Goal: Information Seeking & Learning: Compare options

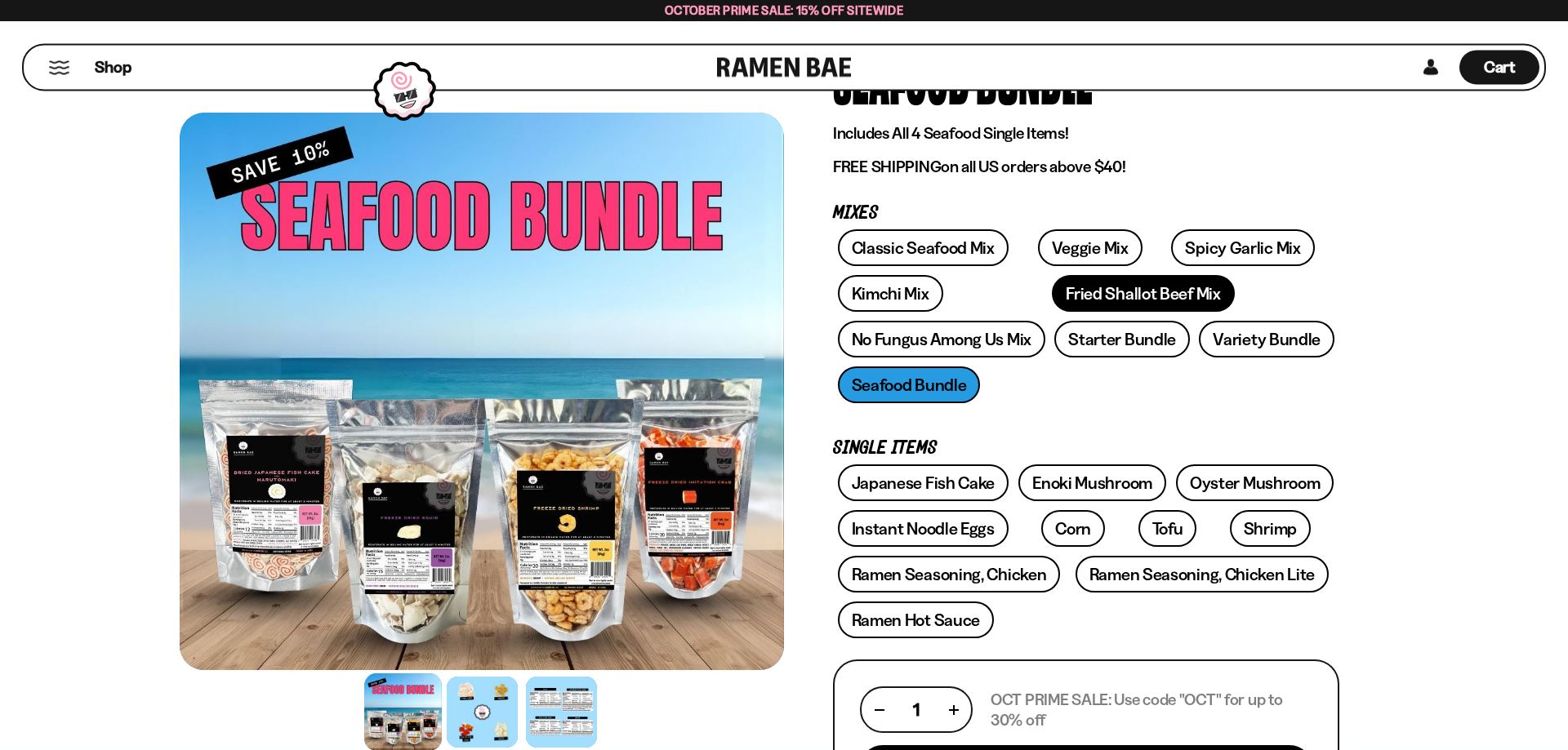
scroll to position [83, 0]
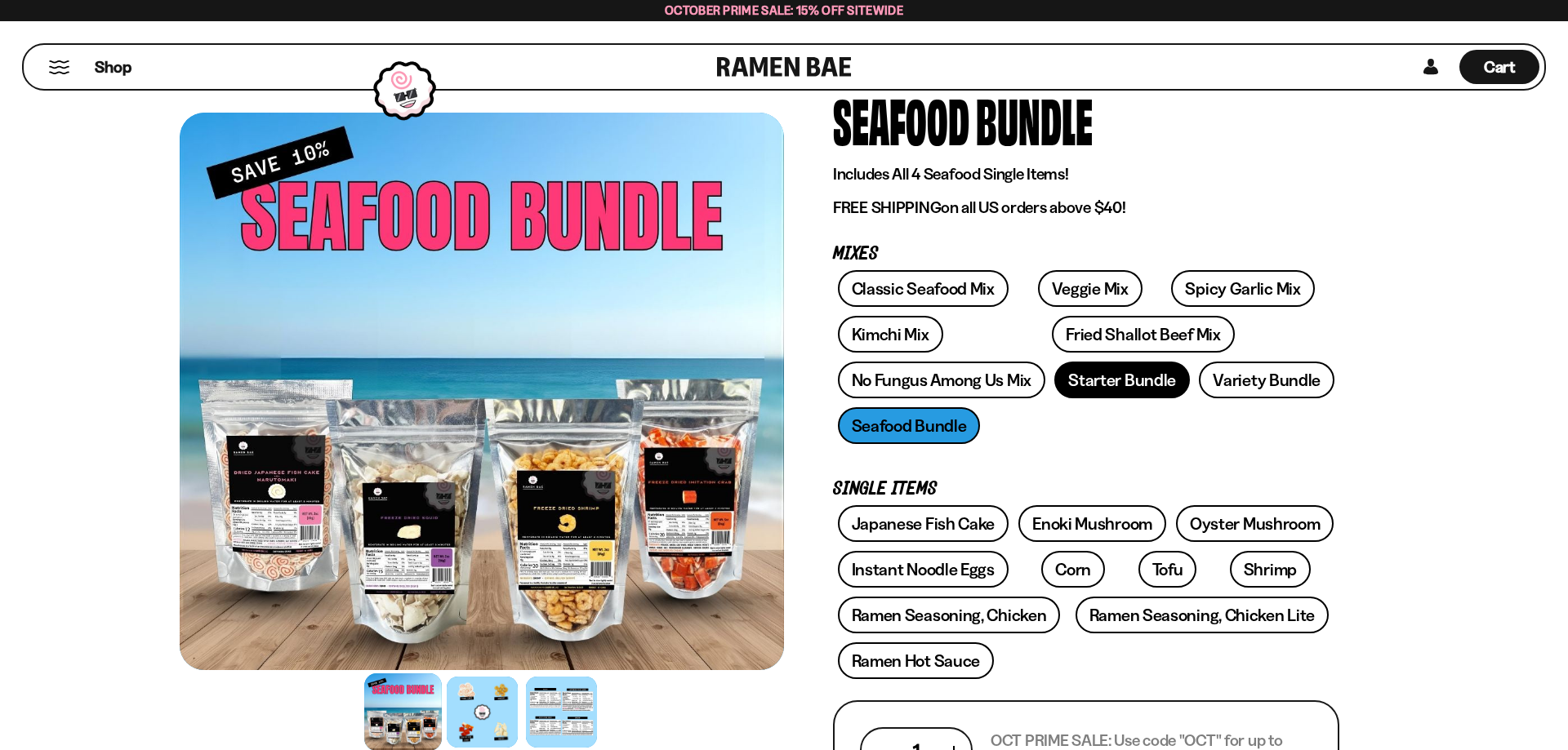
click at [1146, 386] on link "Starter Bundle" at bounding box center [1122, 379] width 136 height 37
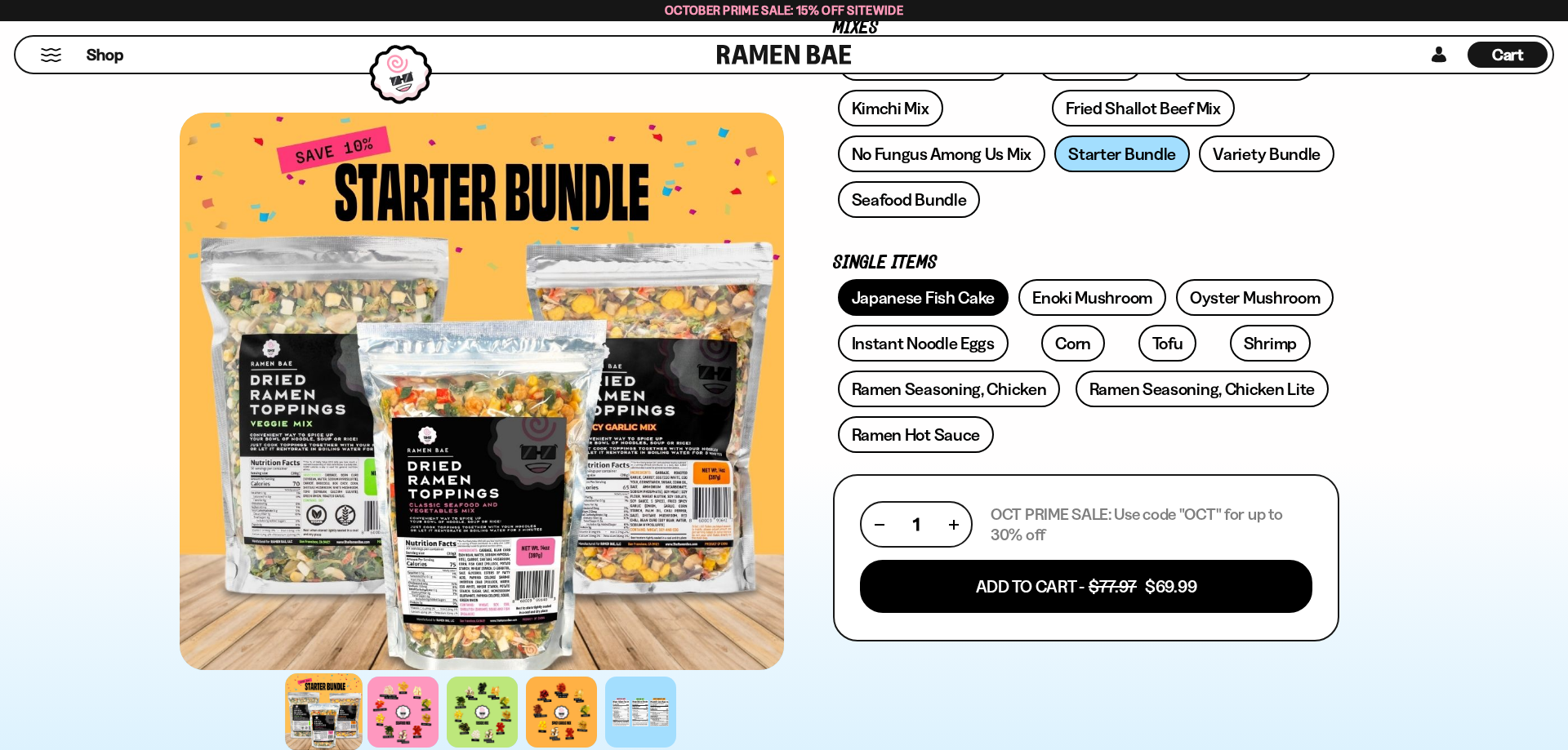
scroll to position [250, 0]
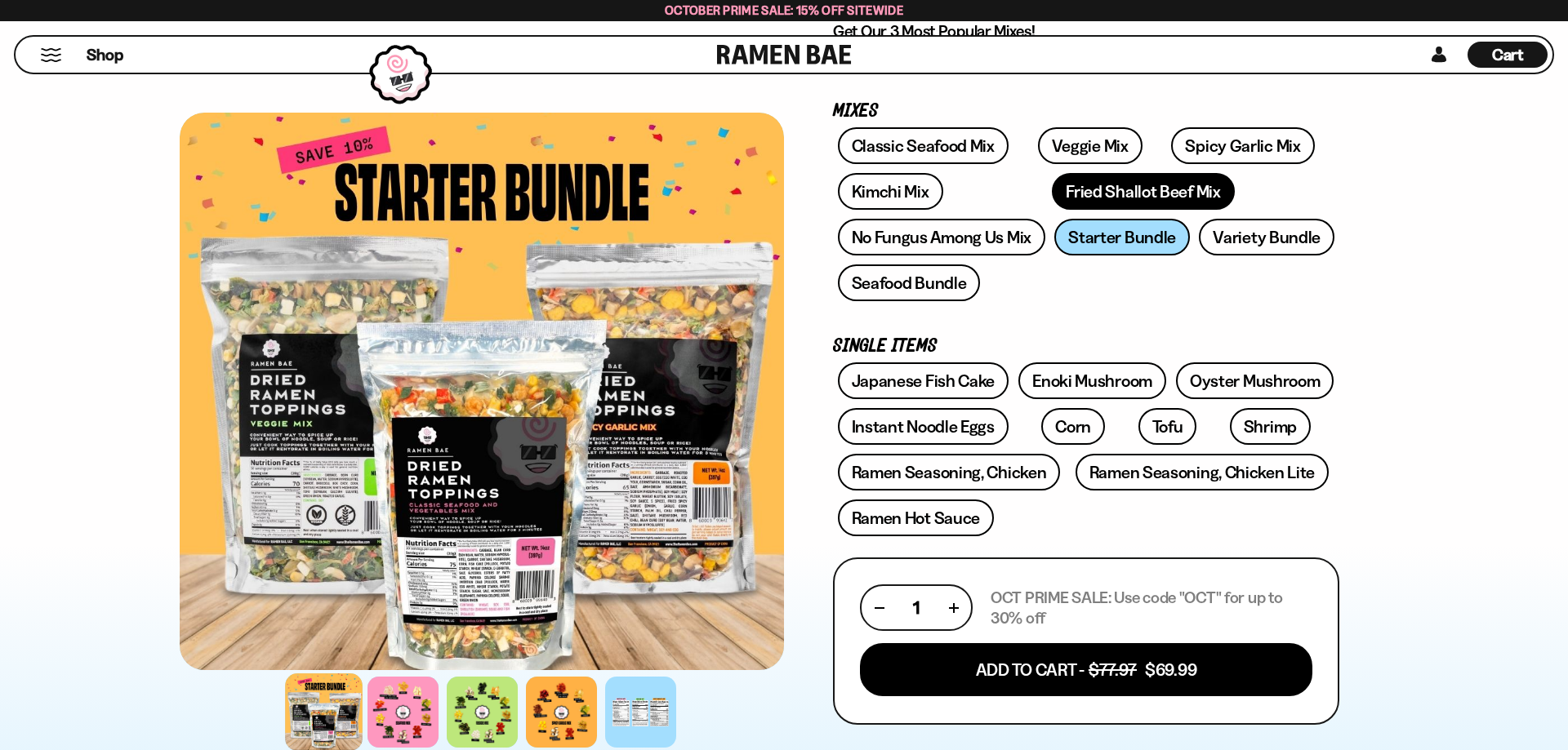
click at [1052, 192] on link "Fried Shallot Beef Mix" at bounding box center [1143, 191] width 182 height 37
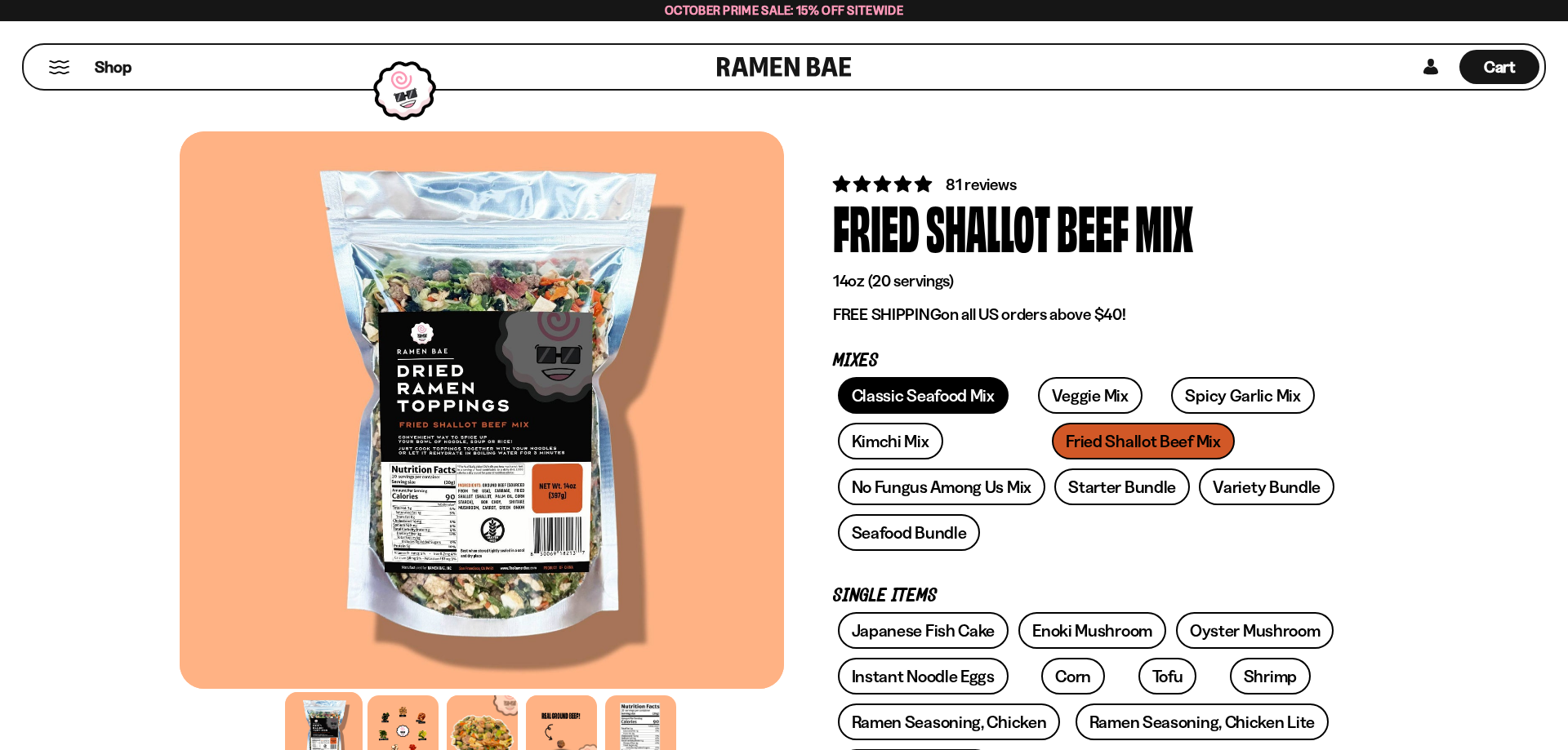
click at [888, 395] on link "Classic Seafood Mix" at bounding box center [922, 395] width 171 height 37
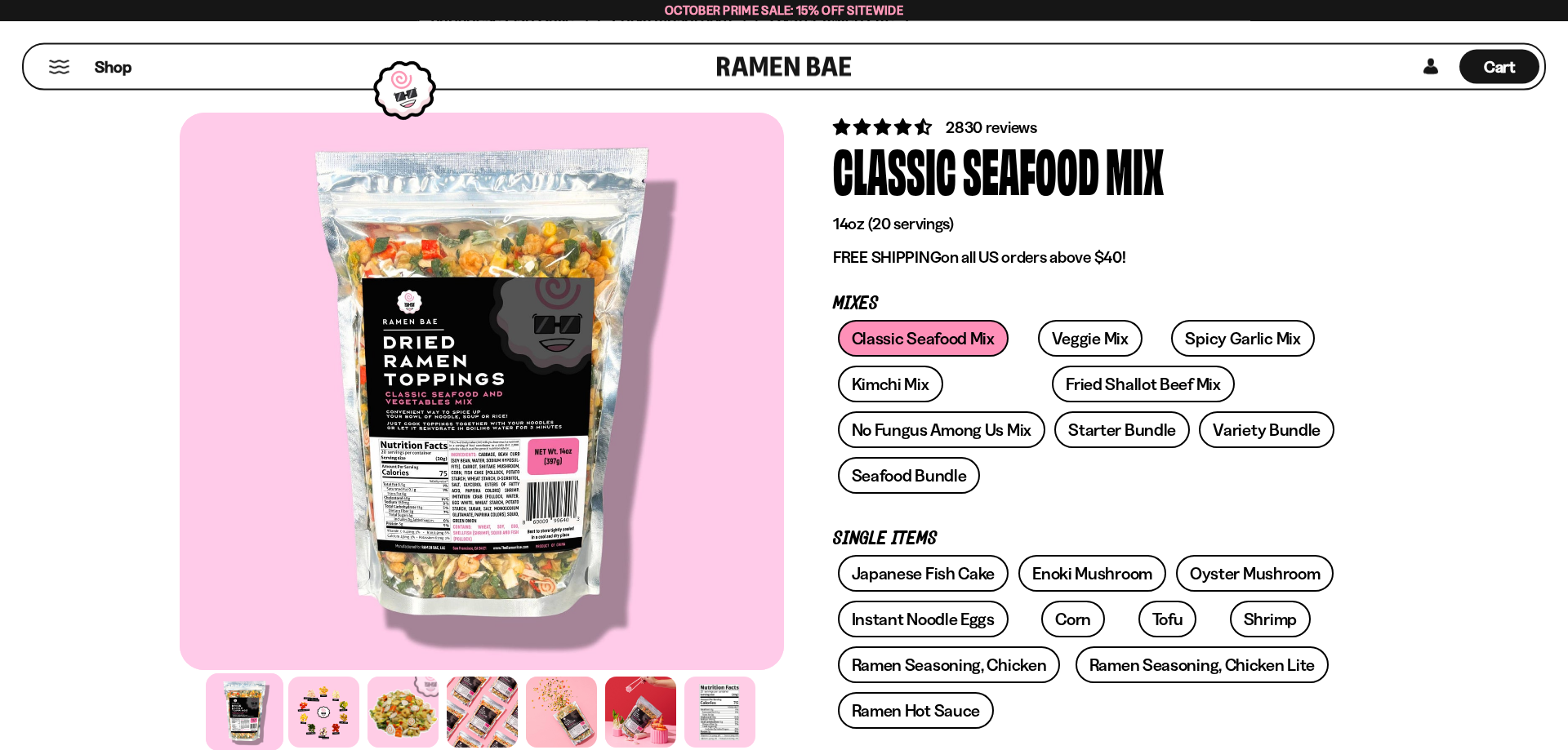
scroll to position [83, 0]
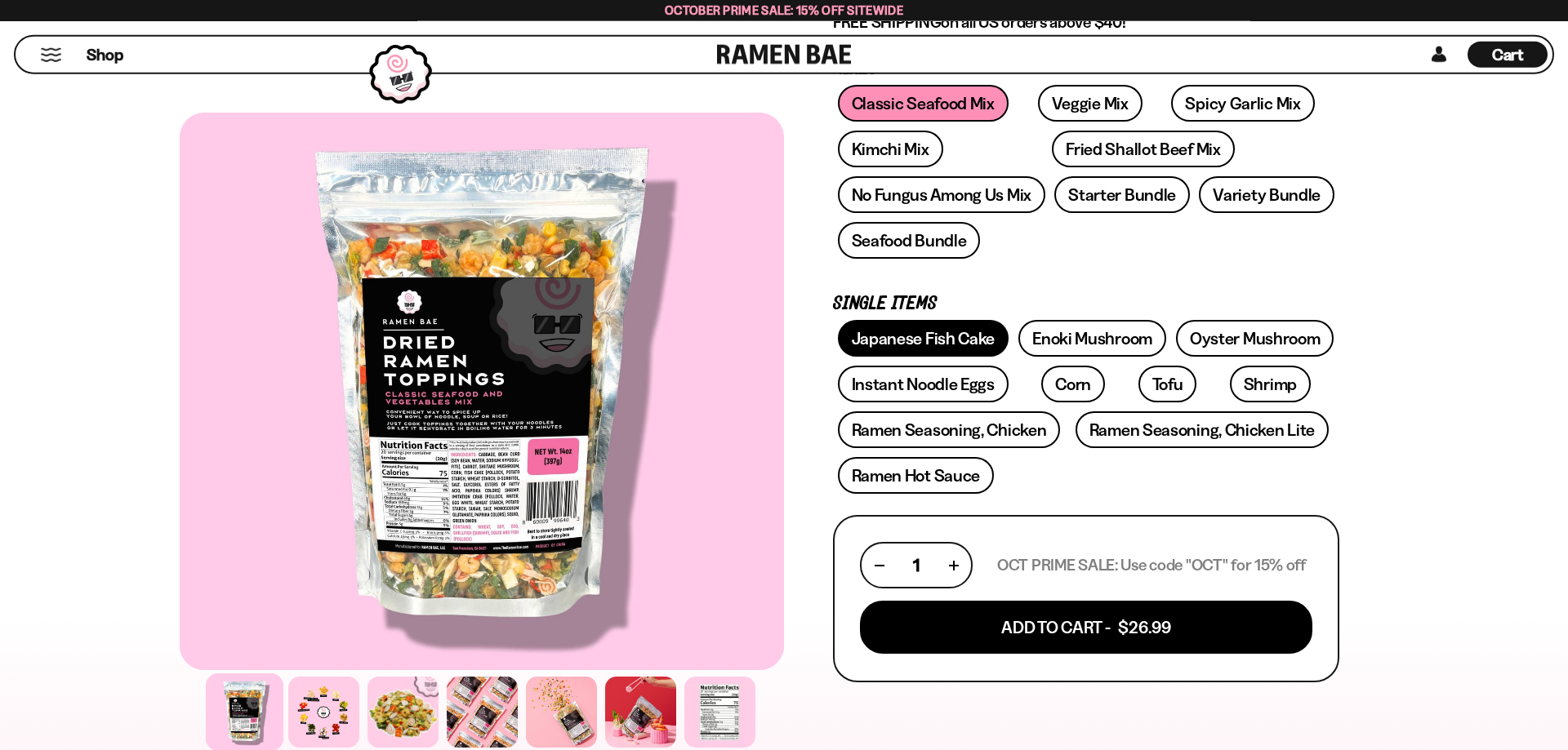
scroll to position [333, 0]
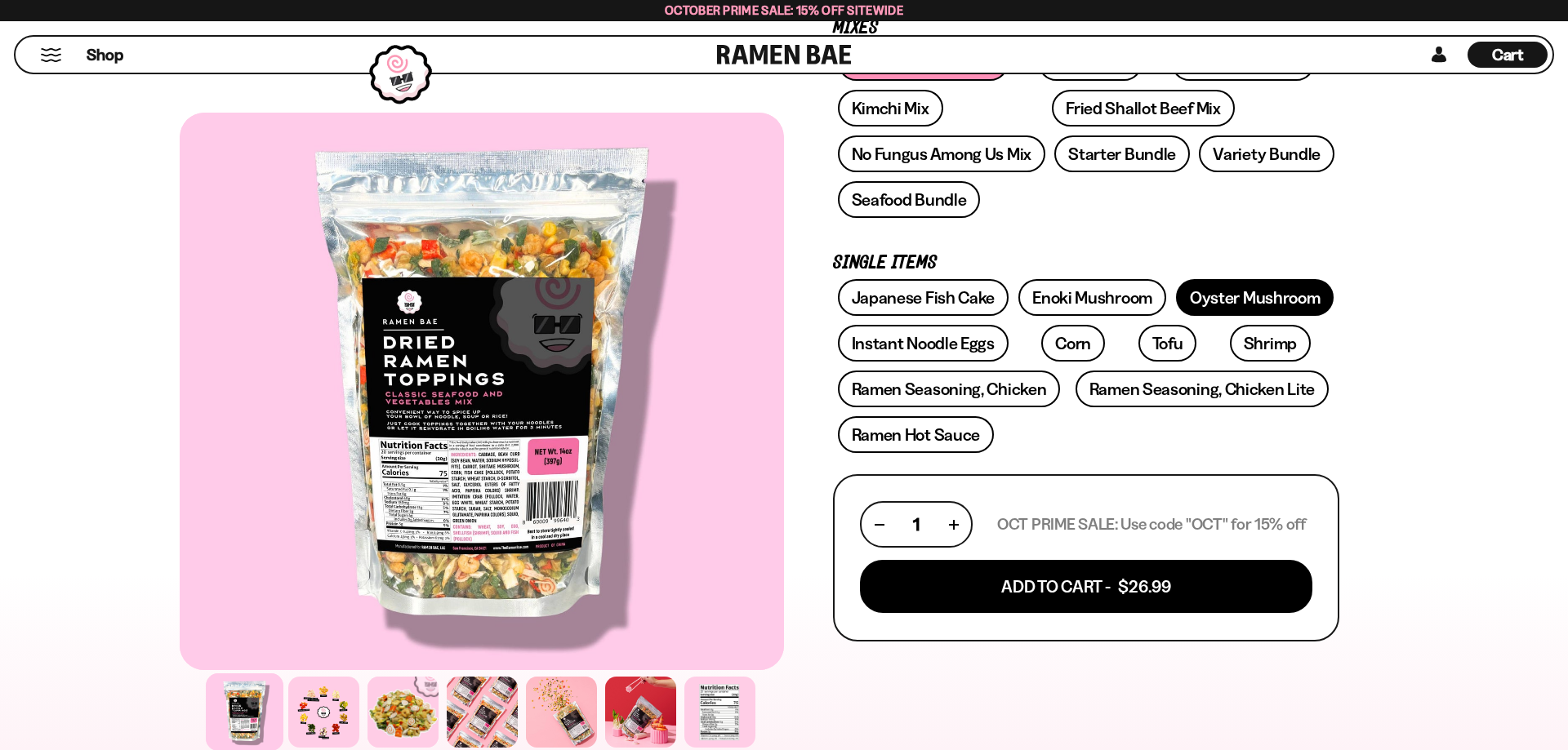
click at [1218, 291] on link "Oyster Mushroom" at bounding box center [1255, 297] width 158 height 37
